Goal: Task Accomplishment & Management: Complete application form

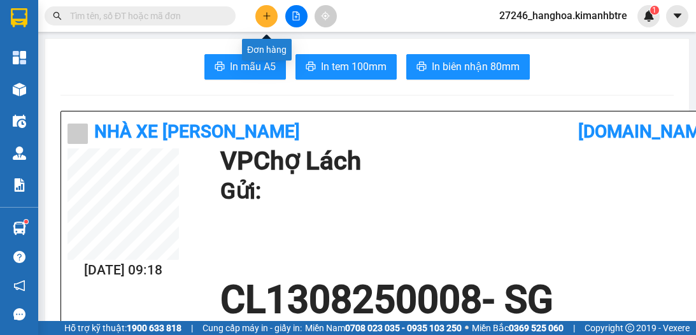
click at [264, 21] on button at bounding box center [266, 16] width 22 height 22
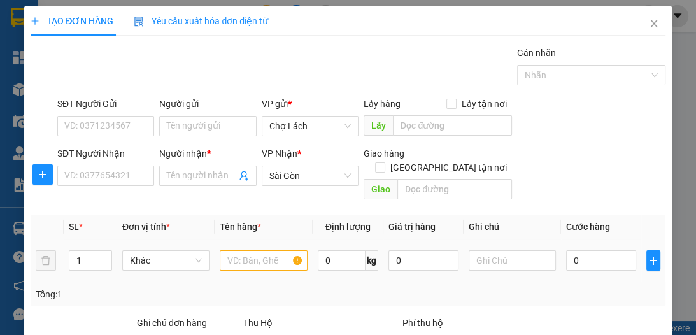
click at [255, 248] on div at bounding box center [263, 260] width 87 height 25
click at [258, 250] on input "text" at bounding box center [263, 260] width 87 height 20
type input "3T"
click at [102, 253] on span "up" at bounding box center [105, 257] width 8 height 8
type input "3"
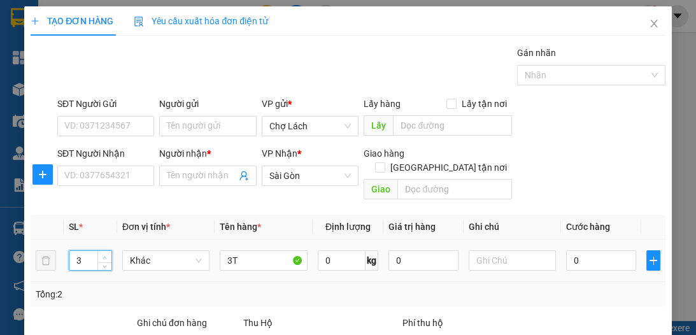
click at [102, 253] on span "up" at bounding box center [105, 257] width 8 height 8
click at [117, 175] on input "SĐT Người Nhận" at bounding box center [105, 176] width 97 height 20
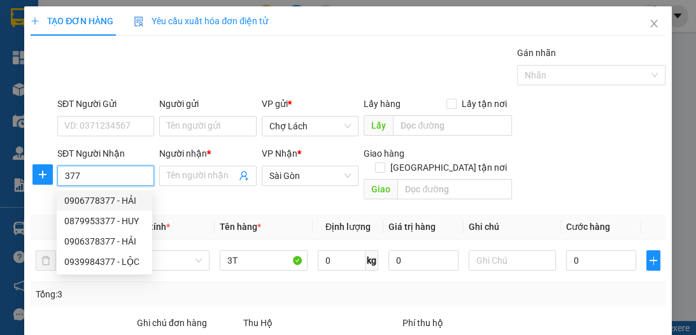
click at [136, 201] on div "0906778377 - HẢI" at bounding box center [104, 201] width 80 height 14
type input "0906778377"
type input "HẢI"
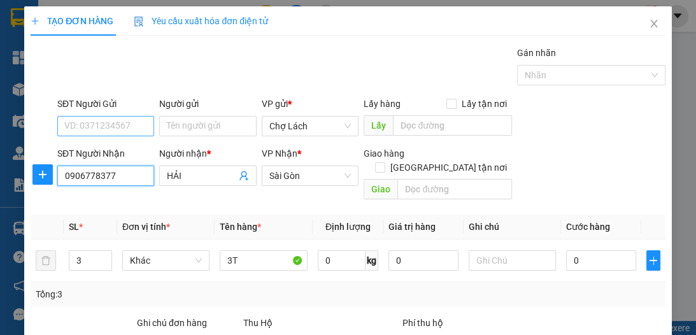
type input "0906778377"
click at [124, 126] on input "SĐT Người Gửi" at bounding box center [105, 126] width 97 height 20
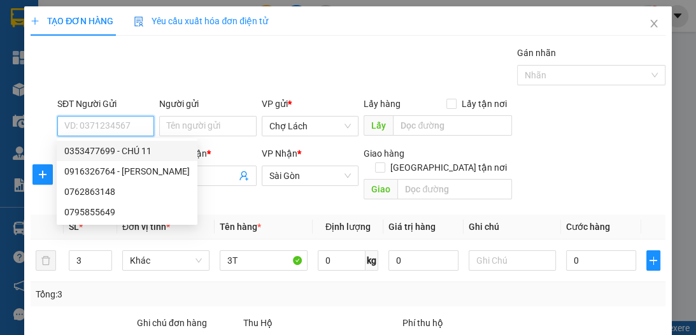
click at [132, 155] on div "0353477699 - CHÚ 11" at bounding box center [126, 151] width 125 height 14
type input "0353477699"
type input "CHÚ 11"
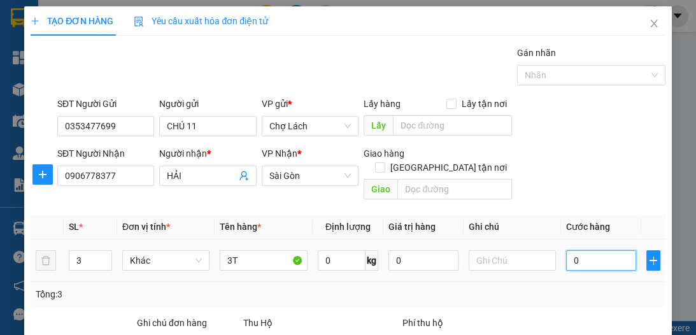
click at [570, 250] on input "0" at bounding box center [601, 260] width 70 height 20
type input "1"
type input "12"
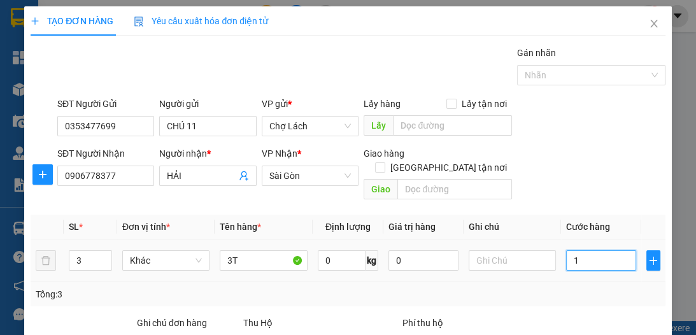
type input "12"
type input "120"
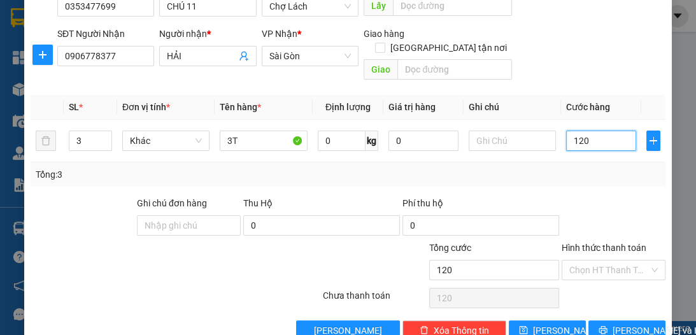
scroll to position [118, 0]
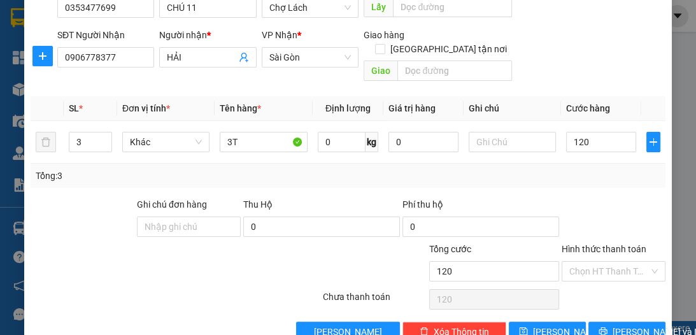
type input "120.000"
click at [619, 267] on div "Hình thức thanh toán Chọn HT Thanh Toán" at bounding box center [613, 264] width 104 height 45
click at [597, 262] on input "Hình thức thanh toán" at bounding box center [609, 271] width 80 height 19
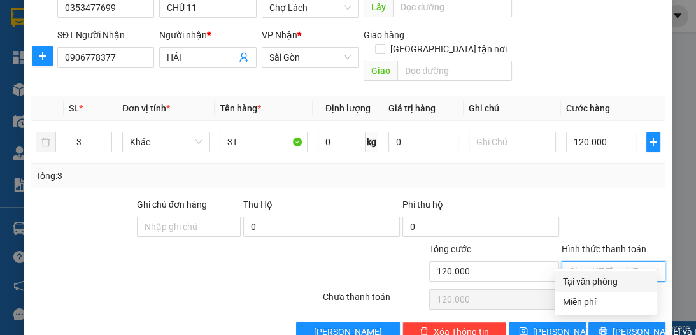
click at [599, 278] on div "Tại văn phòng" at bounding box center [605, 281] width 87 height 14
type input "0"
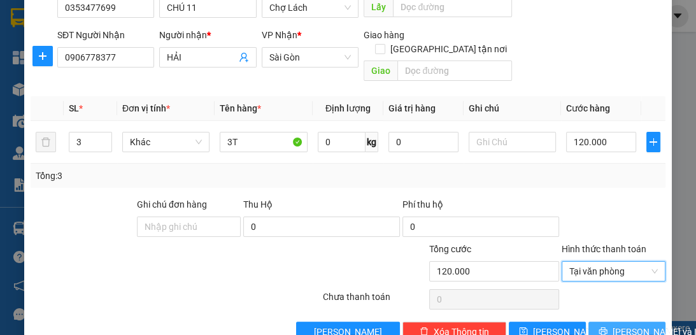
click at [628, 325] on span "[PERSON_NAME] và In" at bounding box center [656, 332] width 89 height 14
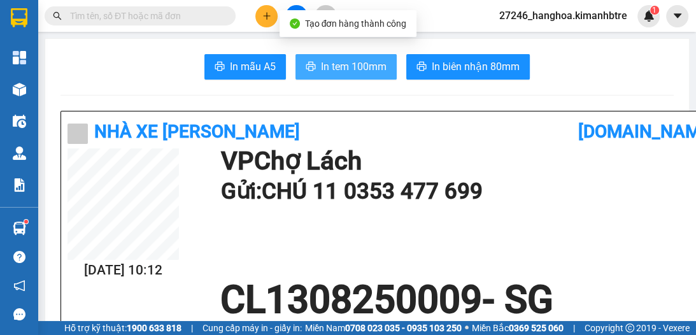
click at [342, 67] on span "In tem 100mm" at bounding box center [354, 67] width 66 height 16
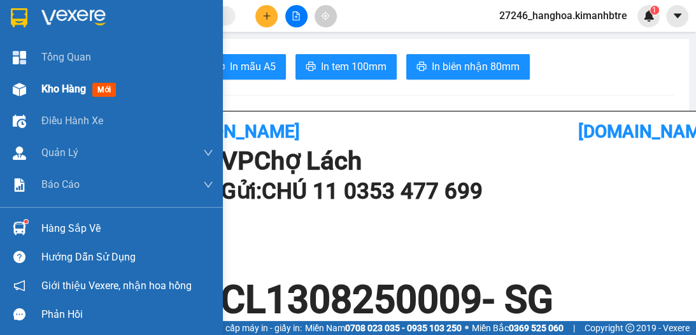
click at [60, 90] on span "Kho hàng" at bounding box center [63, 89] width 45 height 12
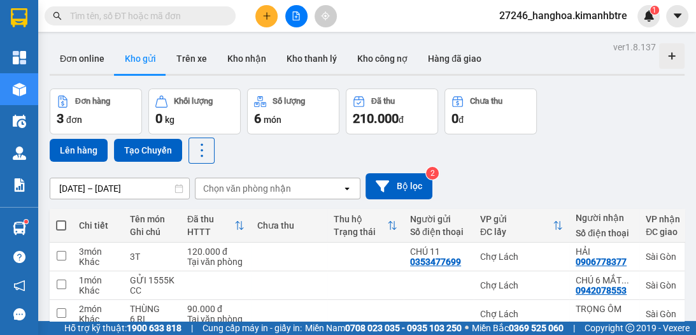
click at [257, 12] on button at bounding box center [266, 16] width 22 height 22
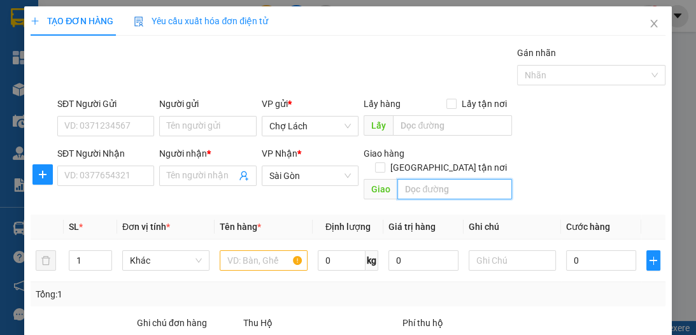
click at [407, 179] on input "text" at bounding box center [454, 189] width 115 height 20
type input "GO BTRE"
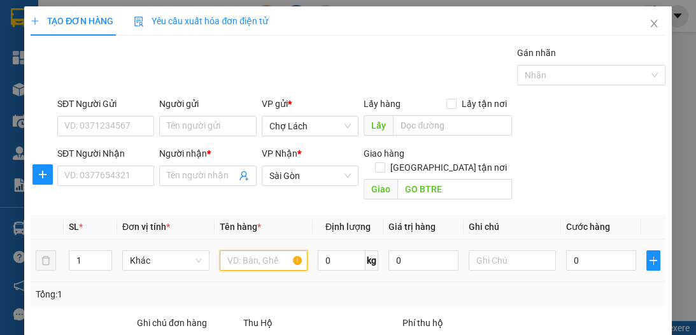
drag, startPoint x: 271, startPoint y: 247, endPoint x: 250, endPoint y: 251, distance: 21.5
click at [265, 250] on input "text" at bounding box center [263, 260] width 87 height 20
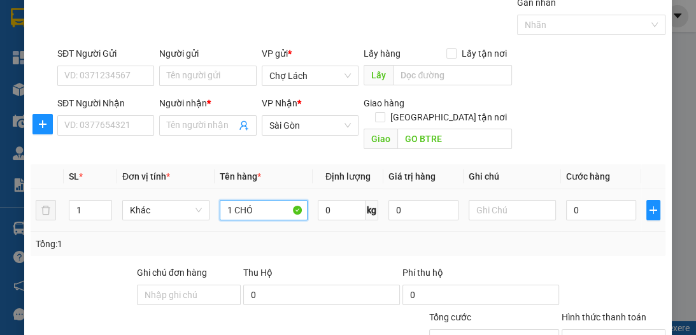
scroll to position [51, 0]
type input "1 CHÓ"
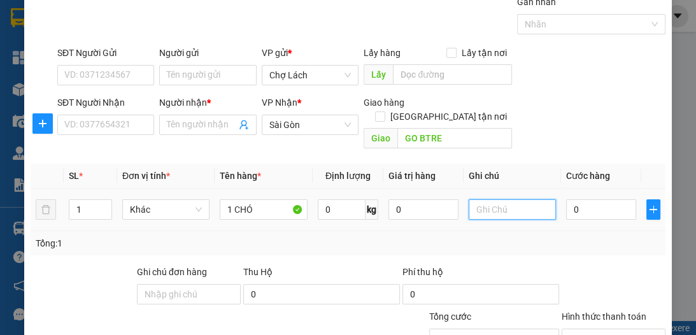
click at [480, 199] on input "text" at bounding box center [512, 209] width 87 height 20
type input "NG TRẢ"
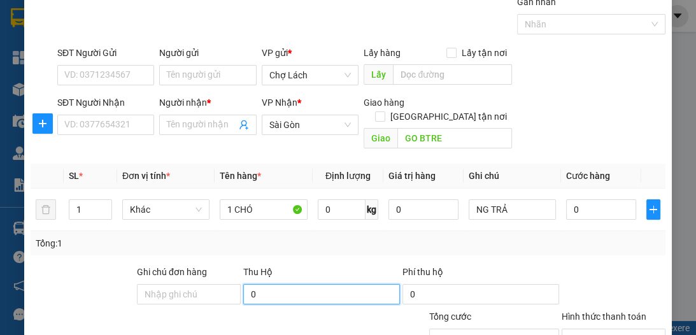
click at [256, 284] on input "0" at bounding box center [321, 294] width 157 height 20
type input "1.600.000"
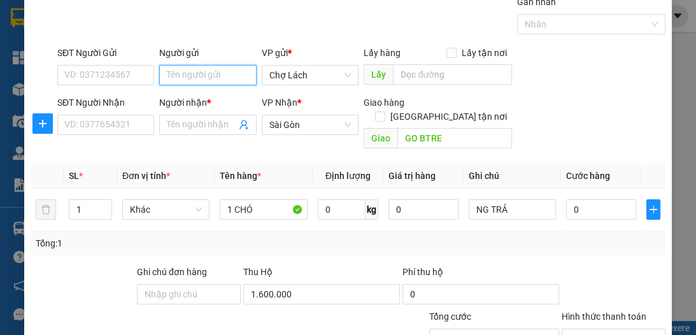
click at [178, 74] on input "Người gửi" at bounding box center [207, 75] width 97 height 20
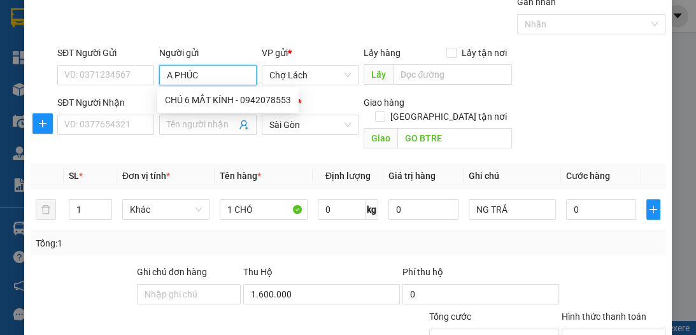
type input "A PHÚC"
click at [290, 13] on div "Gán nhãn Nhãn" at bounding box center [361, 17] width 613 height 45
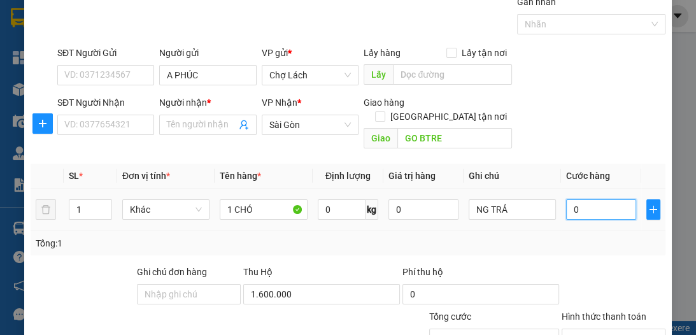
click at [582, 199] on input "0" at bounding box center [601, 209] width 70 height 20
type input "5"
type input "50"
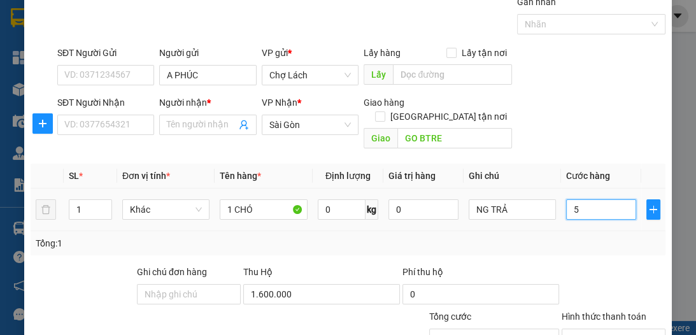
type input "50"
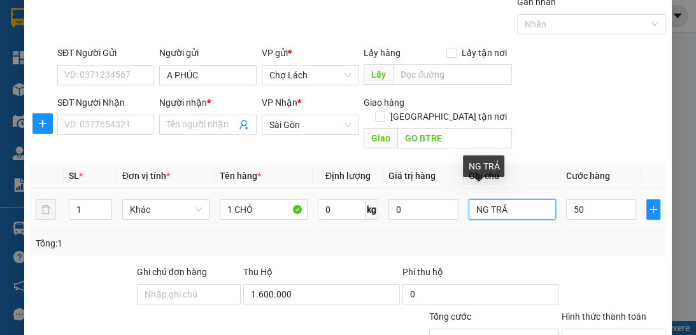
type input "50.000"
click at [512, 199] on input "NG TRẢ" at bounding box center [512, 209] width 87 height 20
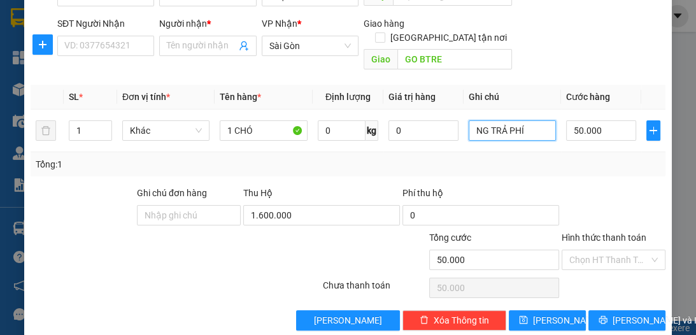
scroll to position [135, 0]
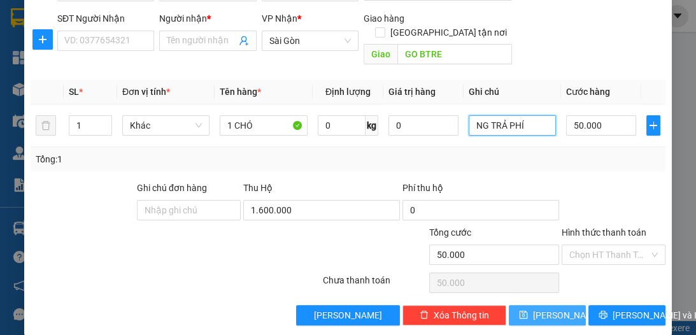
type input "NG TRẢ PHÍ"
click at [545, 308] on span "[PERSON_NAME]" at bounding box center [567, 315] width 68 height 14
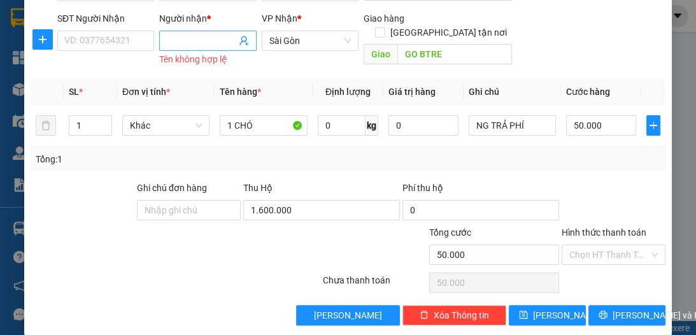
click at [207, 43] on input "Người nhận *" at bounding box center [201, 41] width 69 height 14
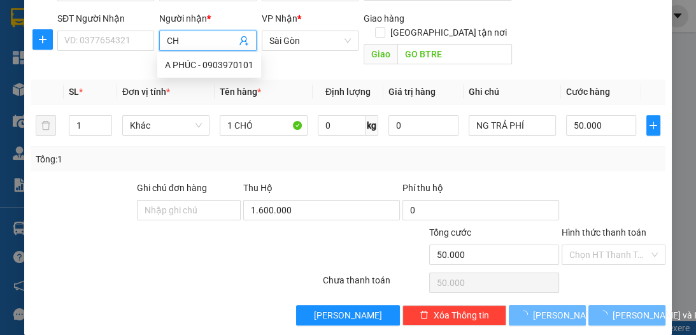
type input "C"
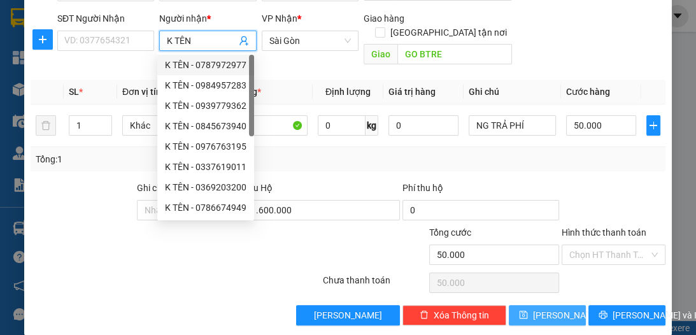
type input "K TÊN"
click at [540, 308] on span "[PERSON_NAME]" at bounding box center [567, 315] width 68 height 14
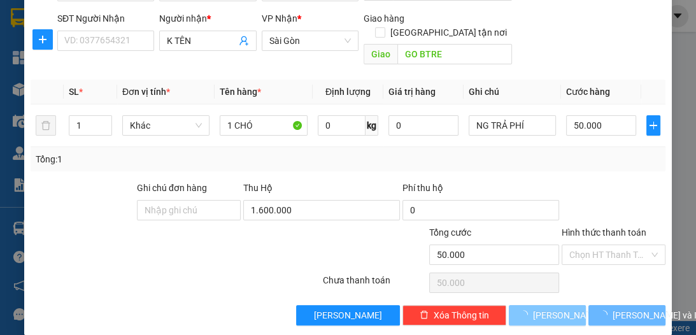
type input "0"
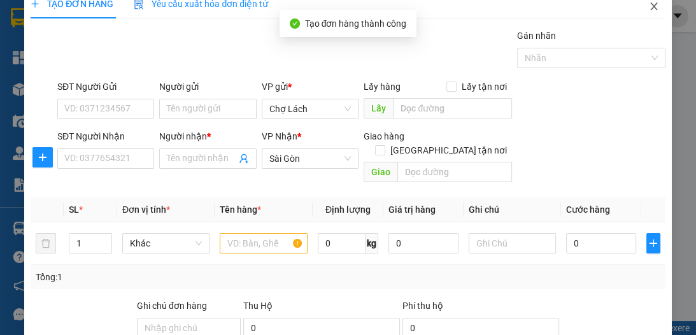
scroll to position [0, 0]
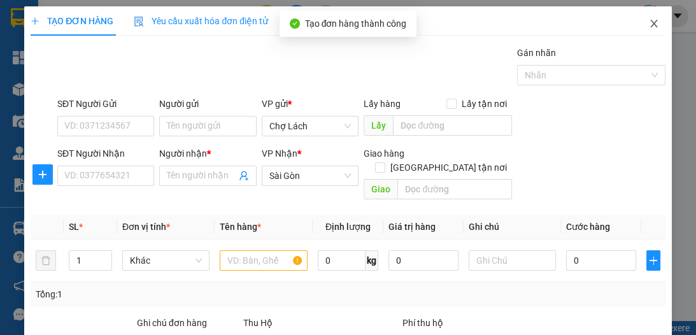
drag, startPoint x: 639, startPoint y: 31, endPoint x: 646, endPoint y: 20, distance: 13.1
click at [640, 31] on span "Close" at bounding box center [654, 24] width 36 height 36
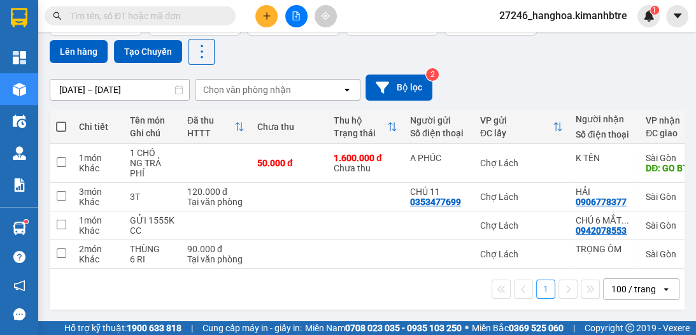
scroll to position [35, 0]
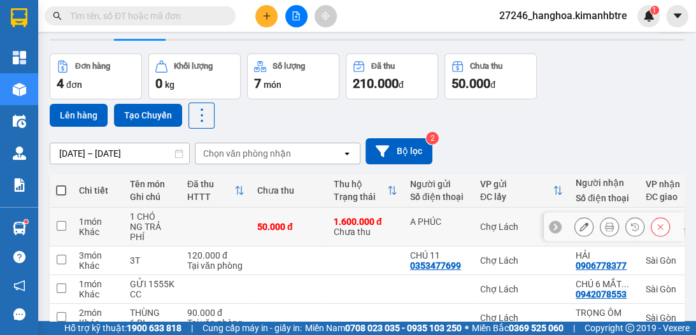
click at [579, 225] on icon at bounding box center [583, 226] width 9 height 9
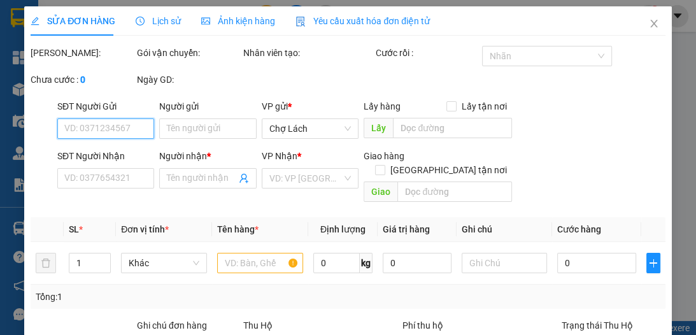
type input "A PHÚC"
type input "K TÊN"
type input "GO BTRE"
type input "50.000"
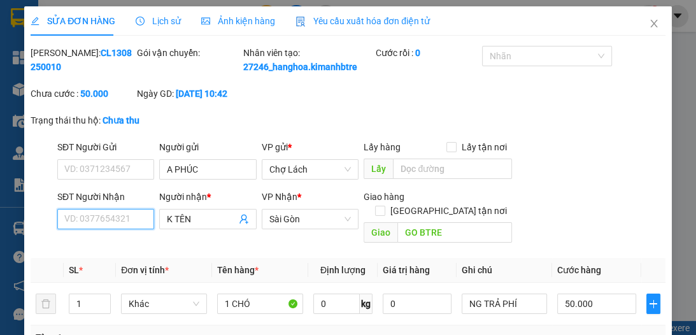
click at [133, 229] on input "SĐT Người Nhận" at bounding box center [105, 219] width 97 height 20
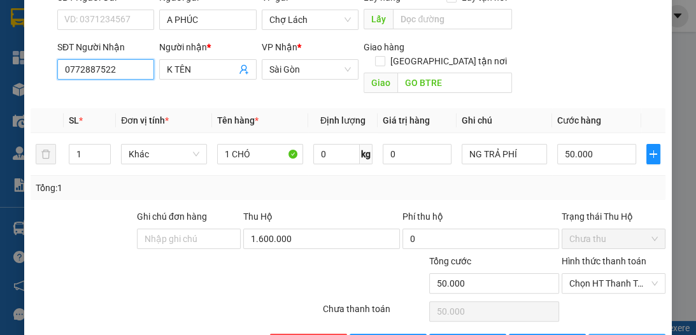
scroll to position [193, 0]
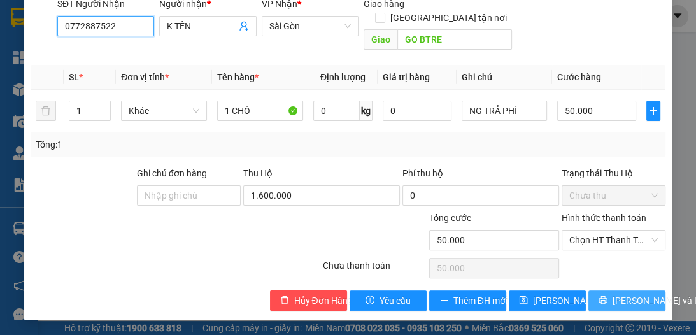
type input "0772887522"
click at [615, 300] on span "[PERSON_NAME] và In" at bounding box center [656, 300] width 89 height 14
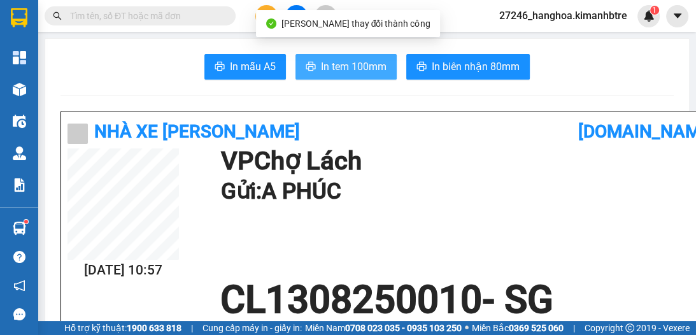
click at [356, 71] on span "In tem 100mm" at bounding box center [354, 67] width 66 height 16
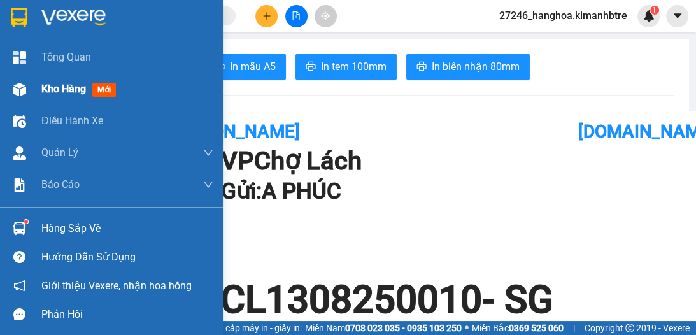
click at [62, 90] on span "Kho hàng" at bounding box center [63, 89] width 45 height 12
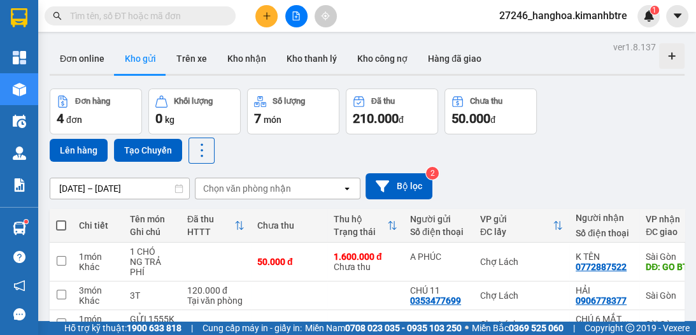
click at [61, 222] on span at bounding box center [61, 225] width 10 height 10
click at [61, 219] on input "checkbox" at bounding box center [61, 219] width 0 height 0
checkbox input "true"
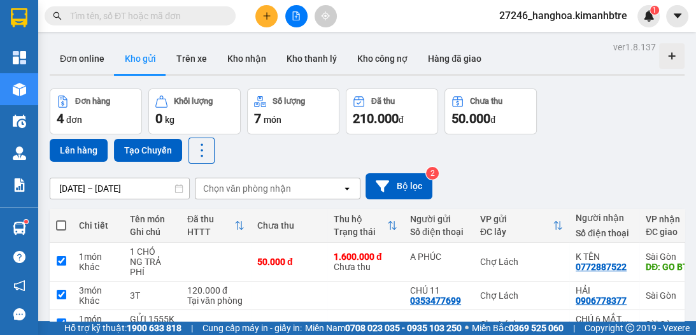
checkbox input "true"
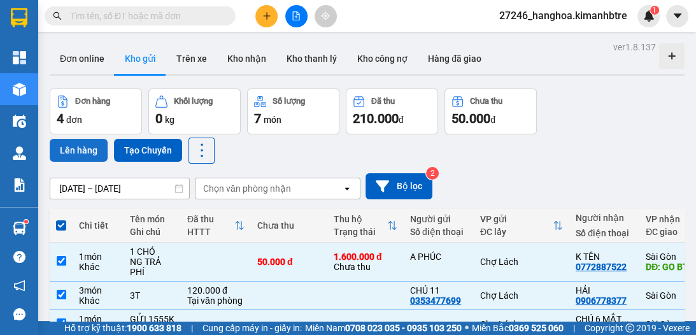
click at [91, 139] on button "Lên hàng" at bounding box center [79, 150] width 58 height 23
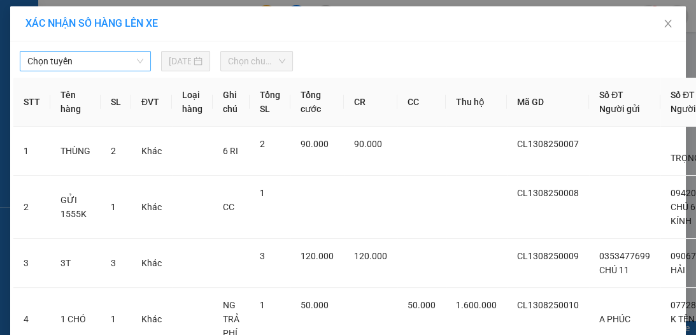
click at [113, 67] on span "Chọn tuyến" at bounding box center [85, 61] width 116 height 19
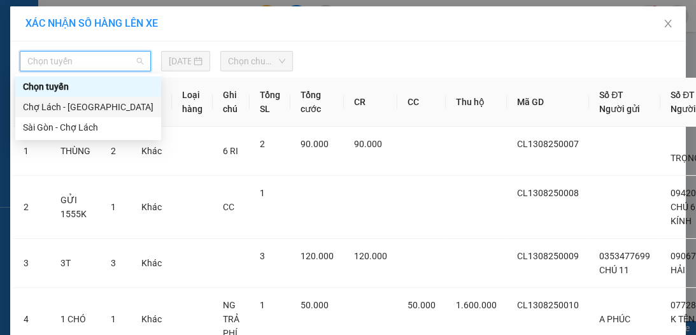
click at [97, 101] on div "Chợ Lách - [GEOGRAPHIC_DATA]" at bounding box center [88, 107] width 131 height 14
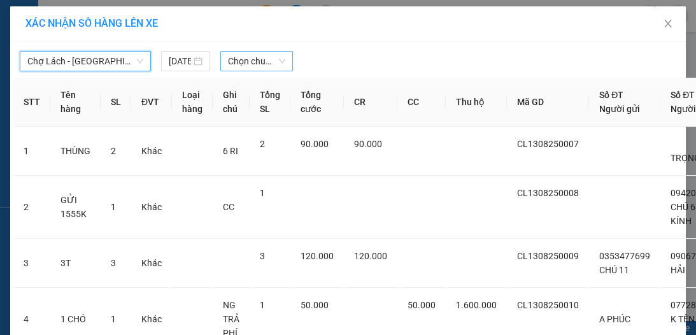
click at [228, 59] on span "Chọn chuyến" at bounding box center [256, 61] width 57 height 19
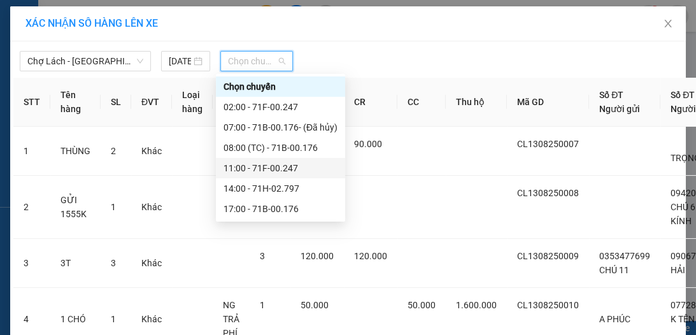
click at [257, 163] on div "11:00 - 71F-00.247" at bounding box center [280, 168] width 114 height 14
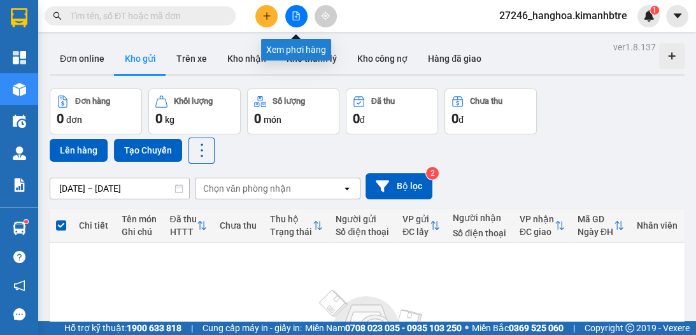
click at [297, 17] on icon "file-add" at bounding box center [296, 15] width 7 height 9
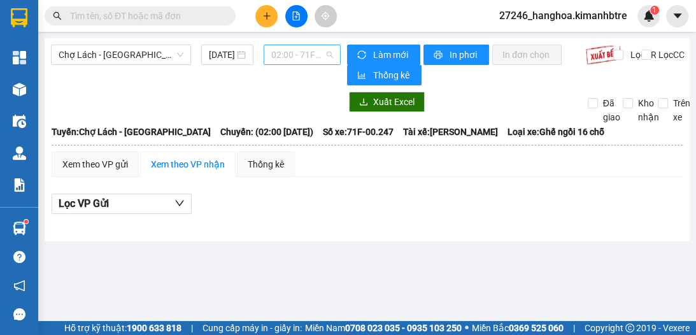
click at [283, 59] on span "02:00 - 71F-00.247" at bounding box center [302, 54] width 62 height 19
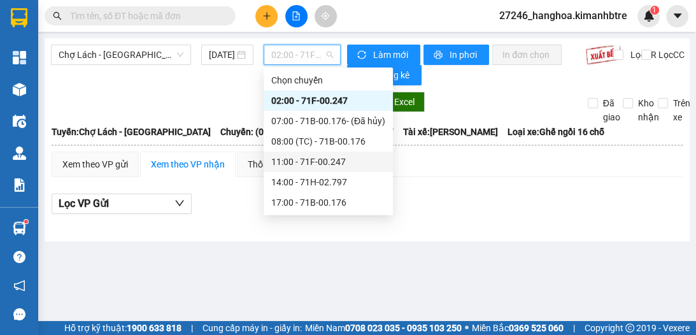
click at [327, 165] on div "11:00 - 71F-00.247" at bounding box center [328, 162] width 114 height 14
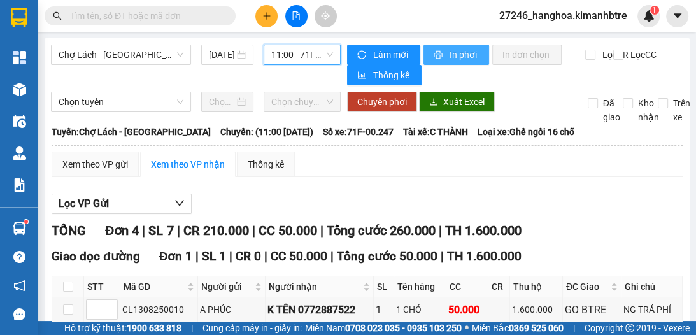
click at [456, 54] on span "In phơi" at bounding box center [463, 55] width 29 height 14
